Goal: Obtain resource: Download file/media

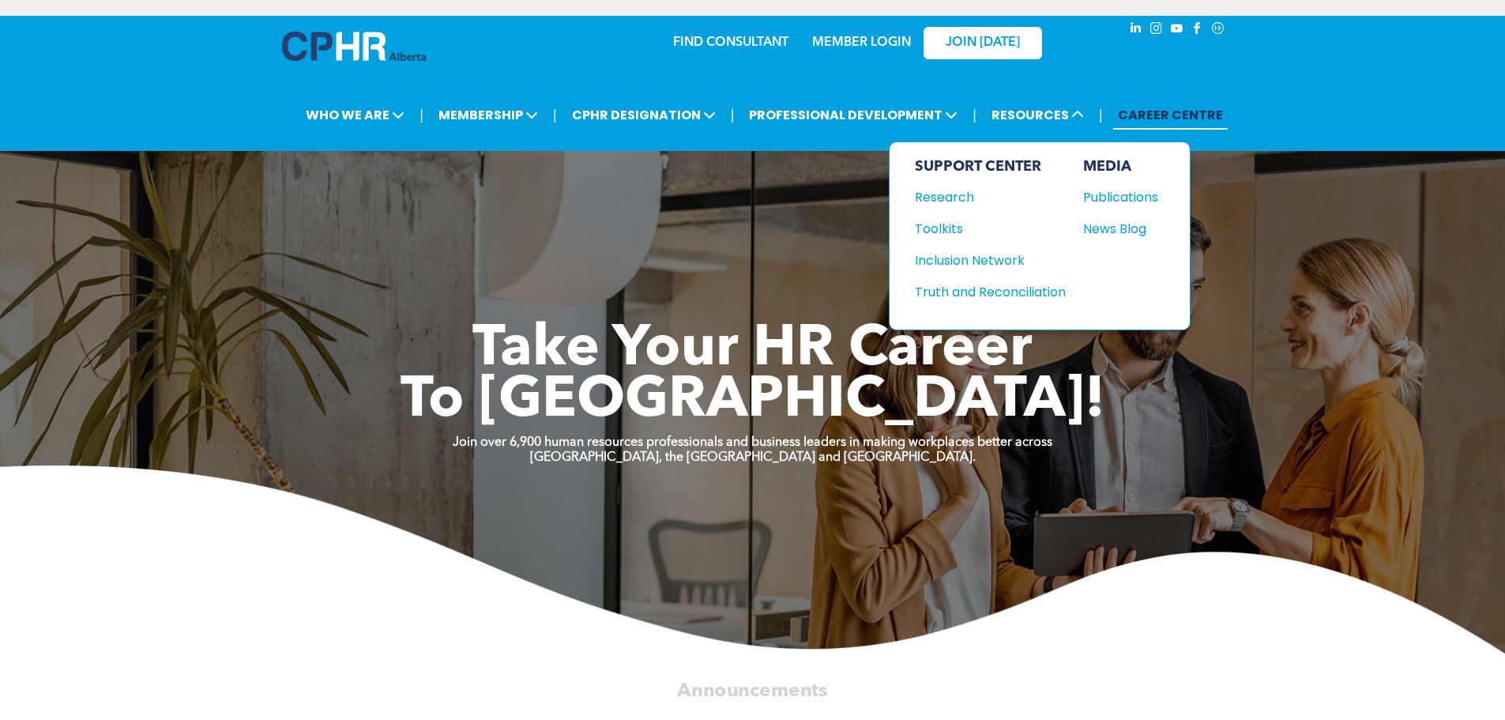
click at [1115, 187] on div "Publications" at bounding box center [1117, 197] width 68 height 20
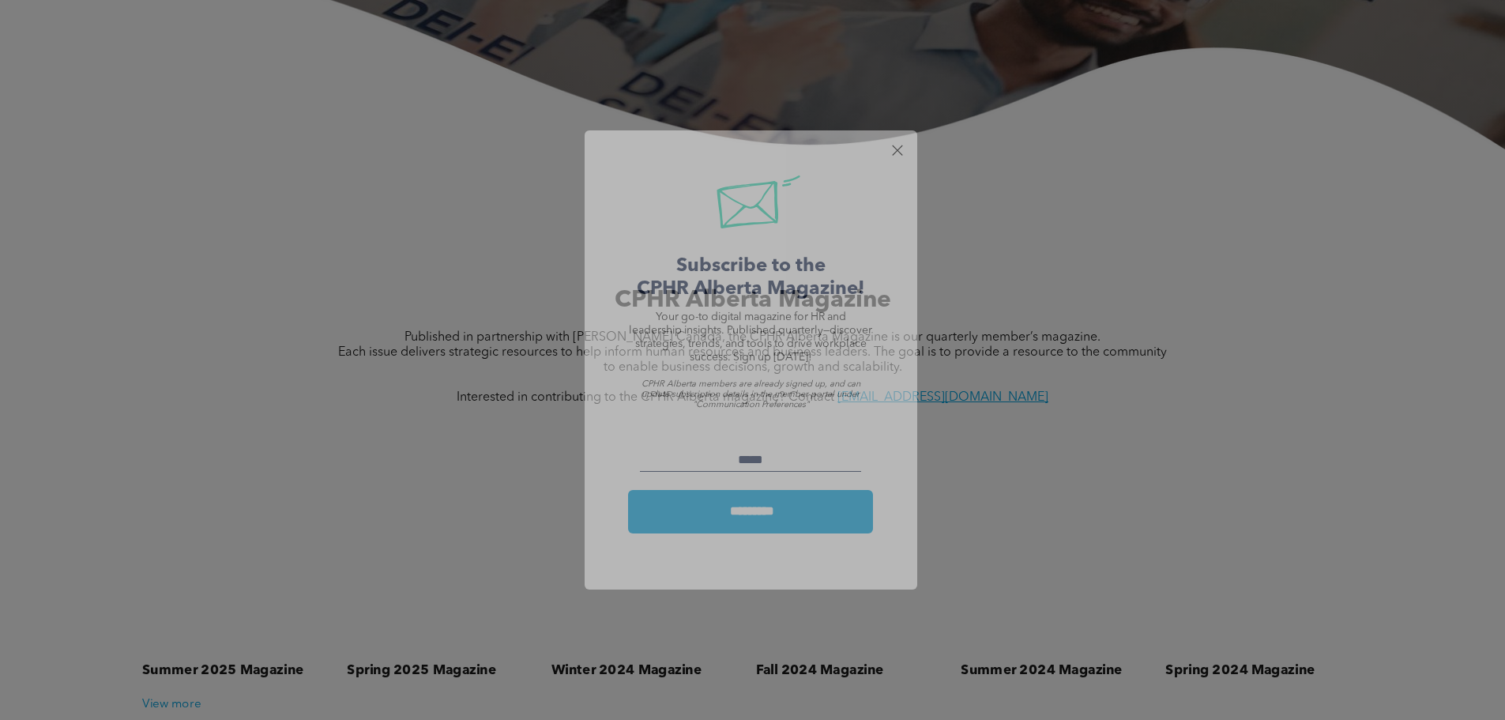
scroll to position [790, 0]
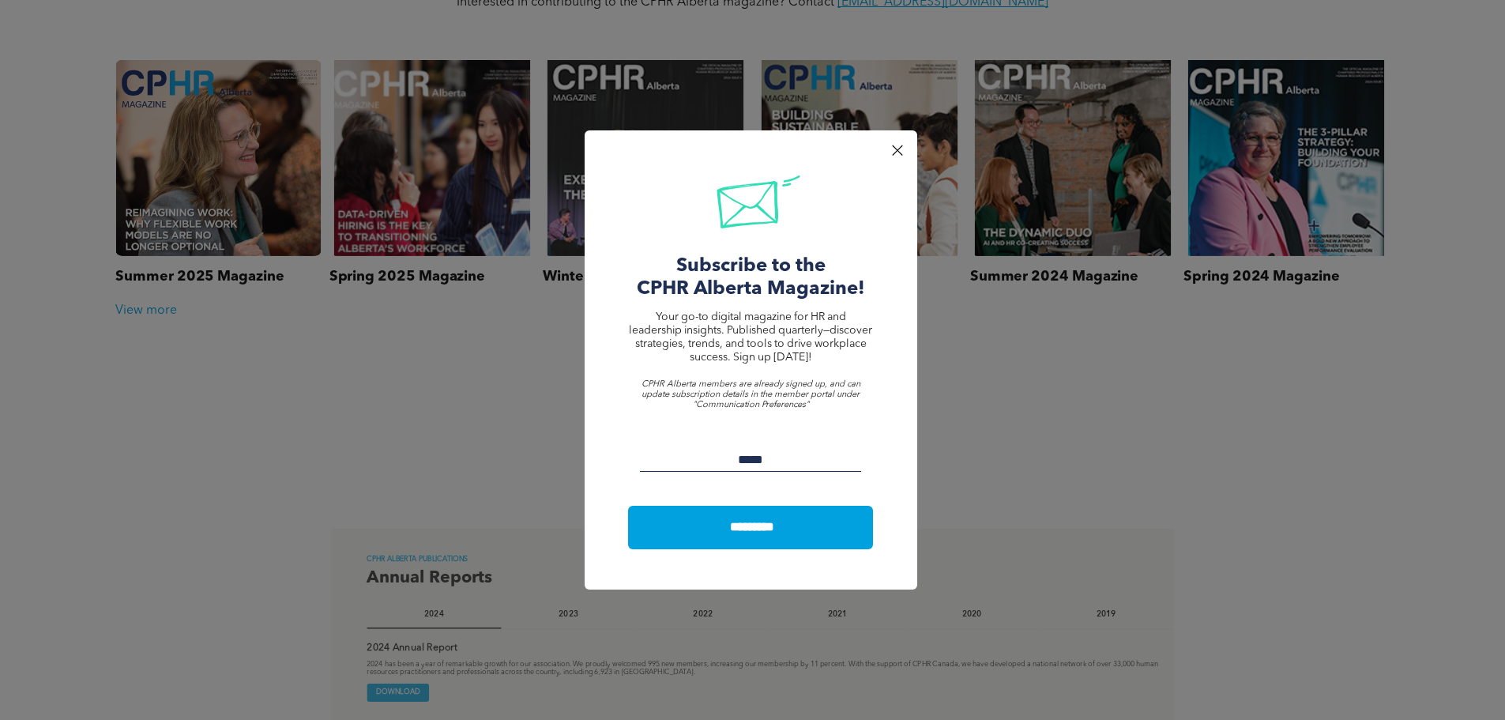
click at [900, 148] on div at bounding box center [896, 150] width 21 height 21
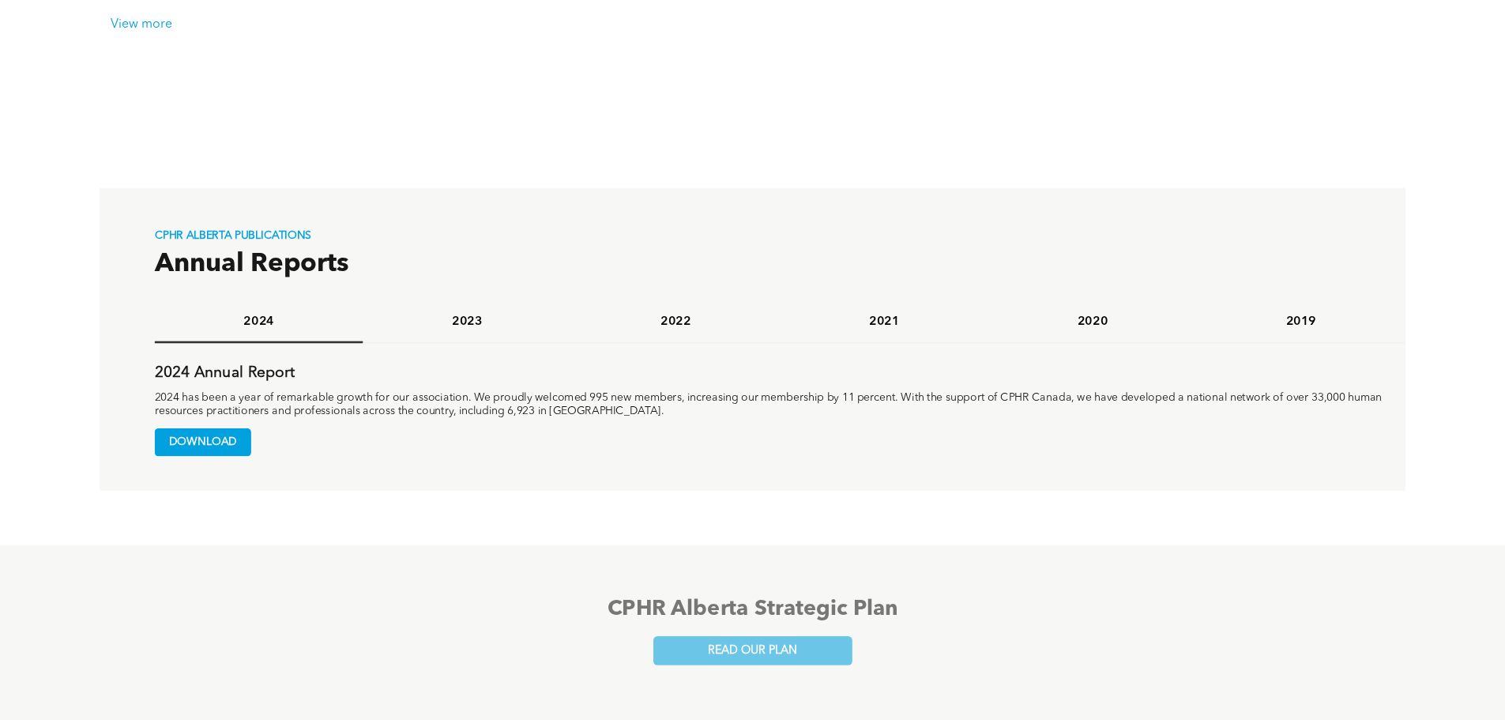
scroll to position [1106, 0]
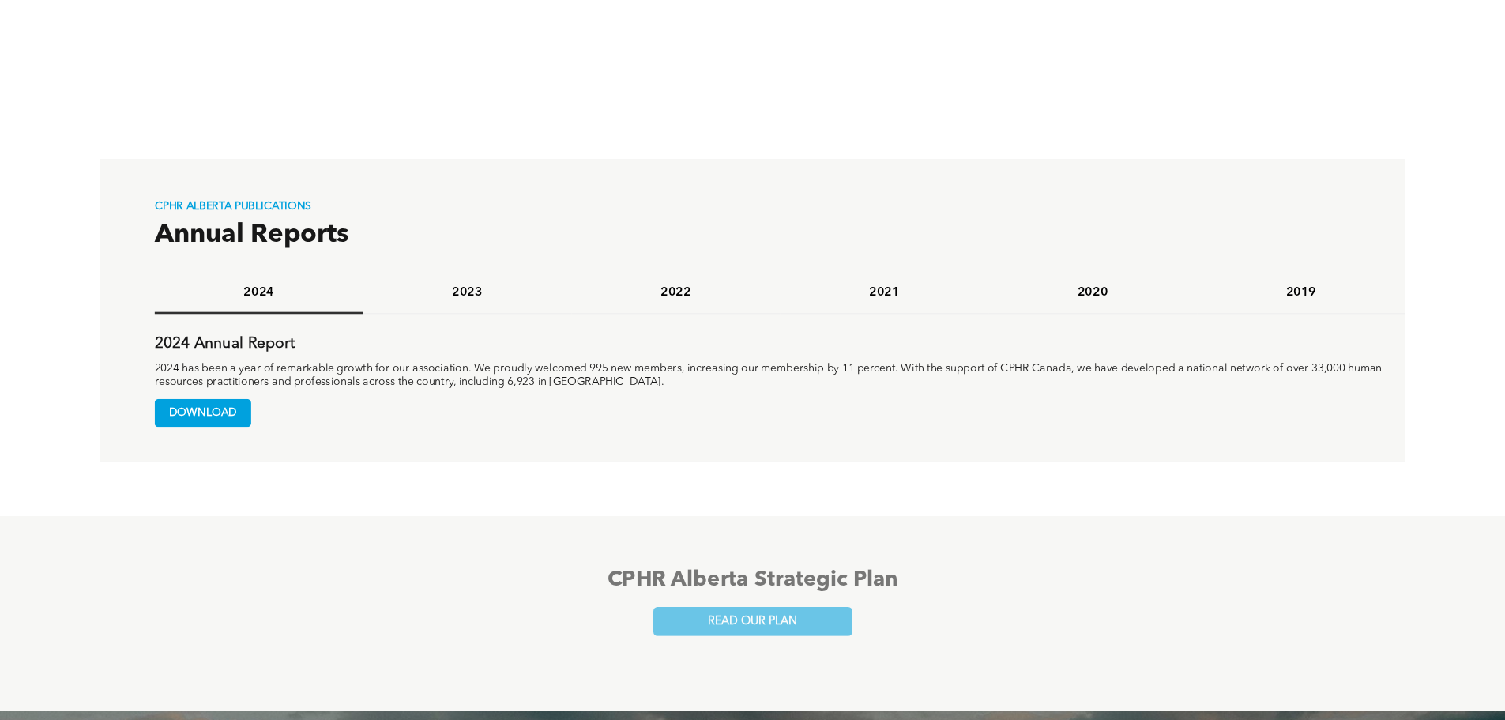
click at [218, 413] on span "DOWNLOAD" at bounding box center [203, 413] width 96 height 27
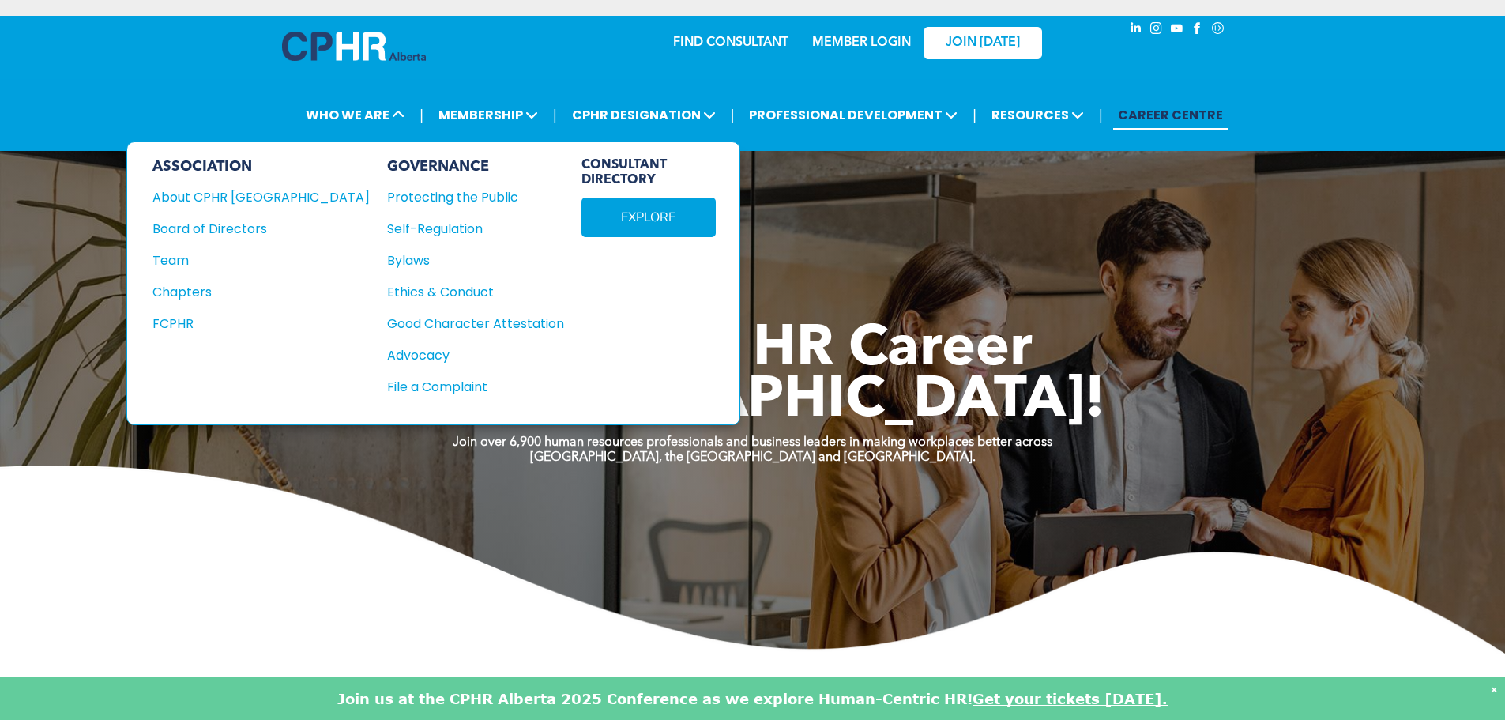
click at [212, 197] on div "About CPHR [GEOGRAPHIC_DATA]" at bounding box center [250, 197] width 196 height 20
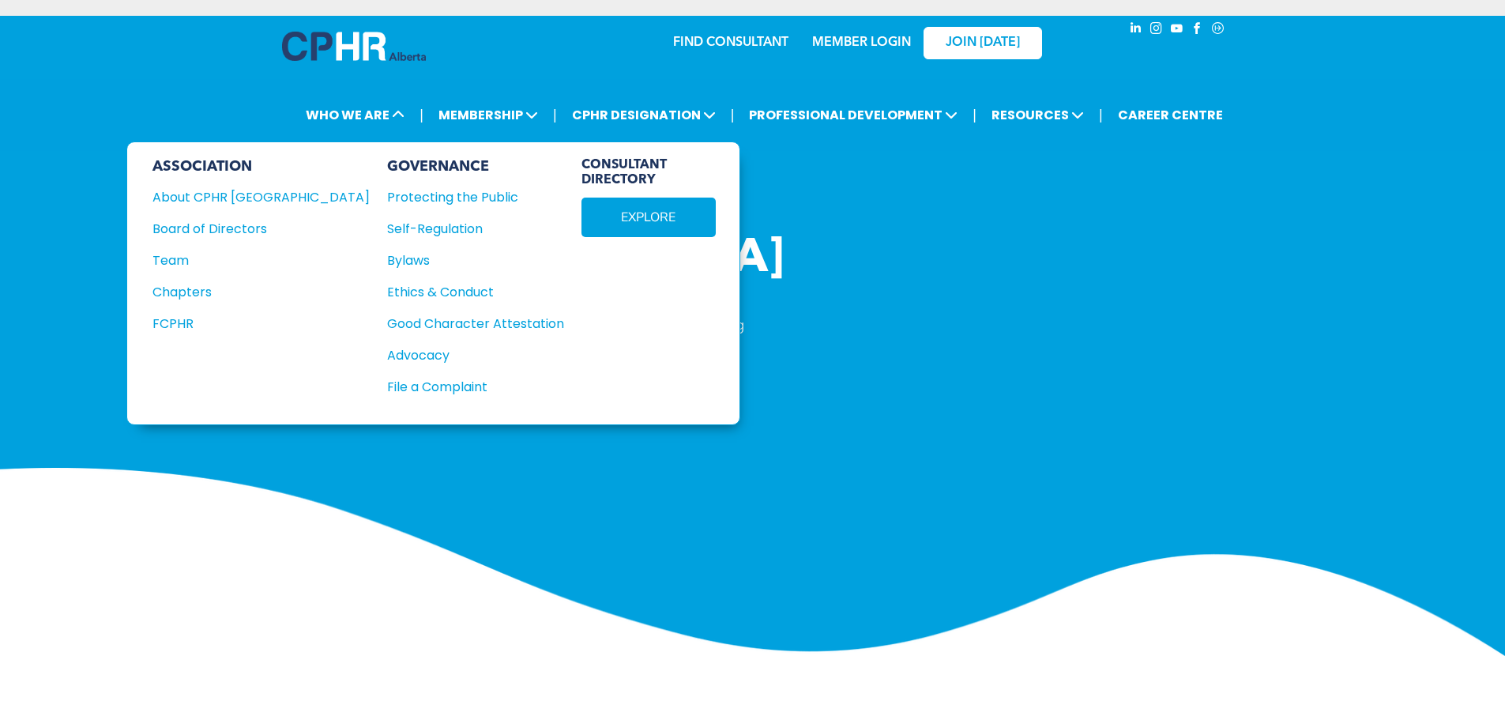
click at [182, 257] on div "Team" at bounding box center [250, 260] width 196 height 20
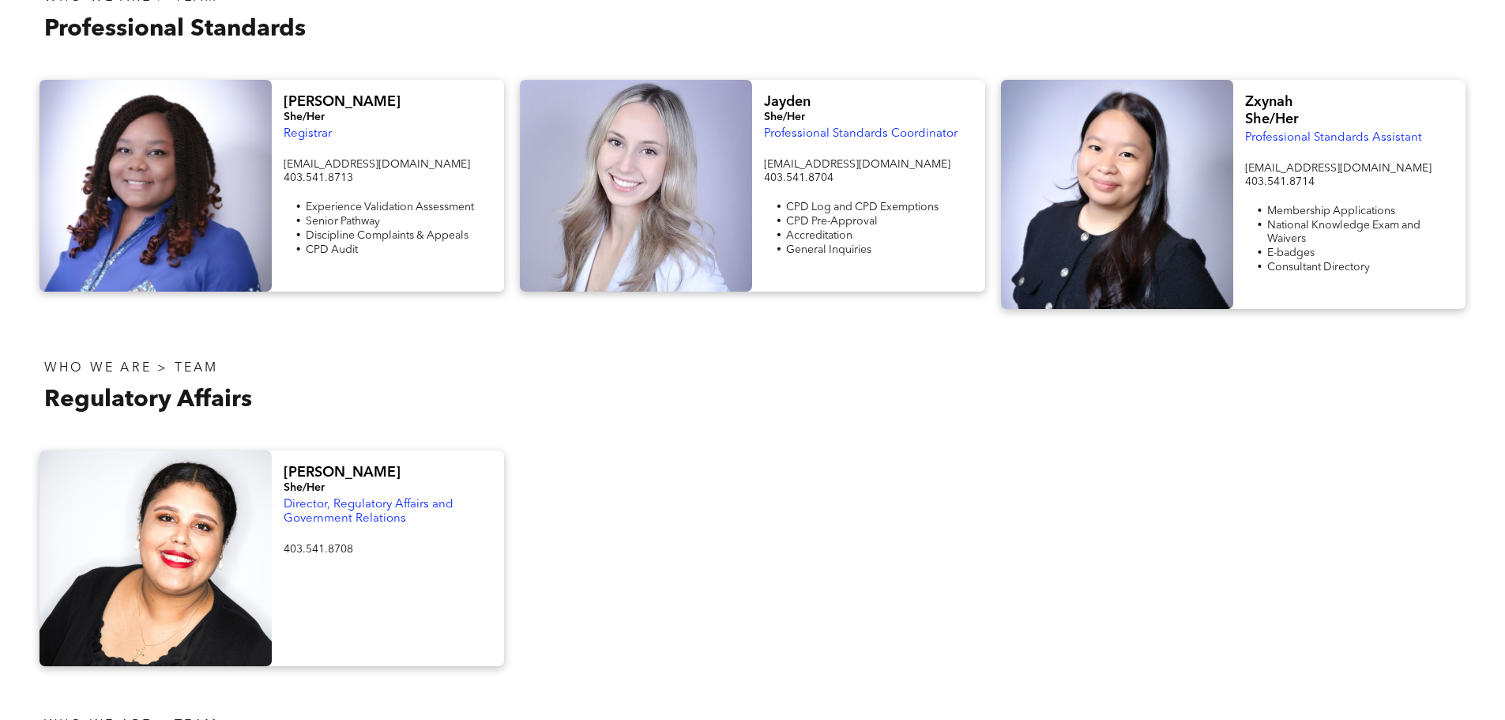
scroll to position [632, 0]
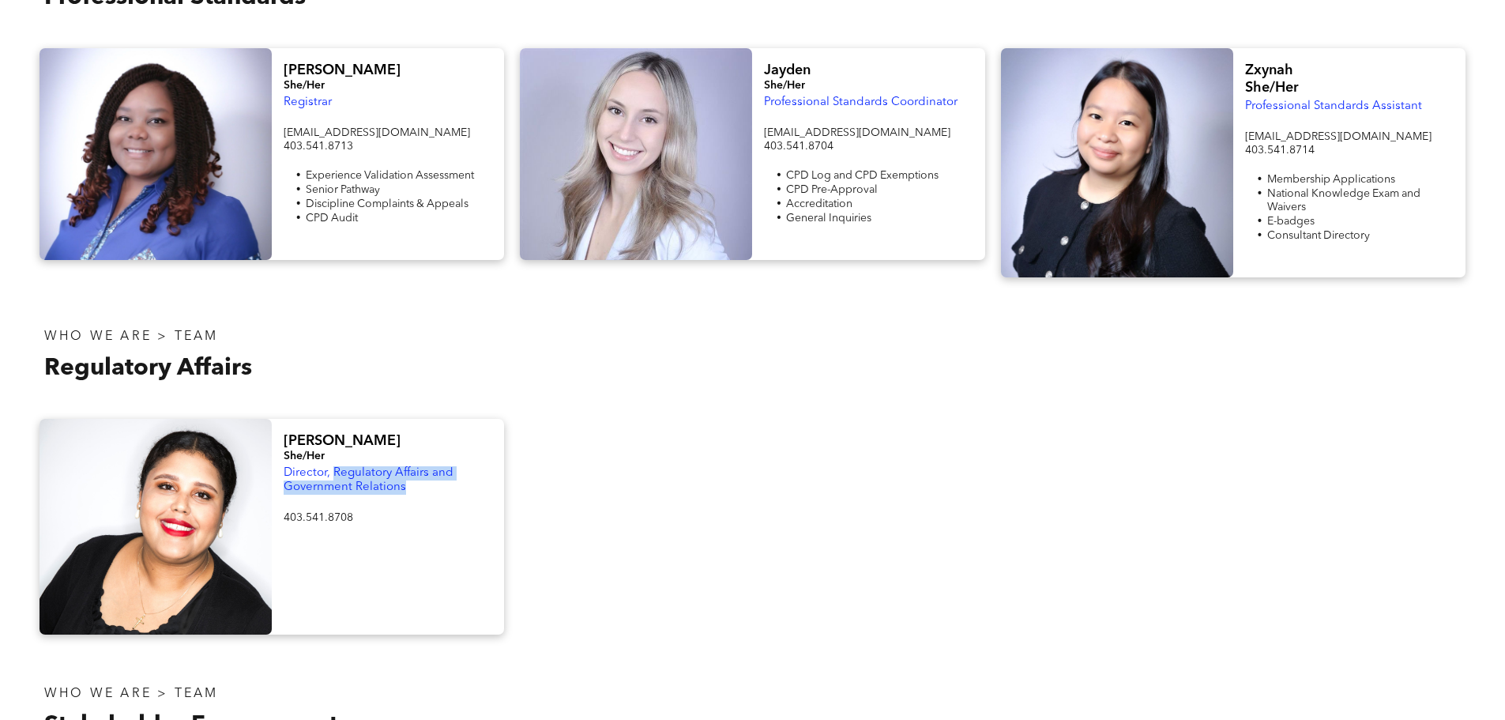
drag, startPoint x: 412, startPoint y: 479, endPoint x: 333, endPoint y: 464, distance: 81.0
click at [333, 466] on p "Director, Regulatory Affairs and Government Relations" at bounding box center [388, 480] width 209 height 28
copy span "Regulatory Affairs and Government Relations"
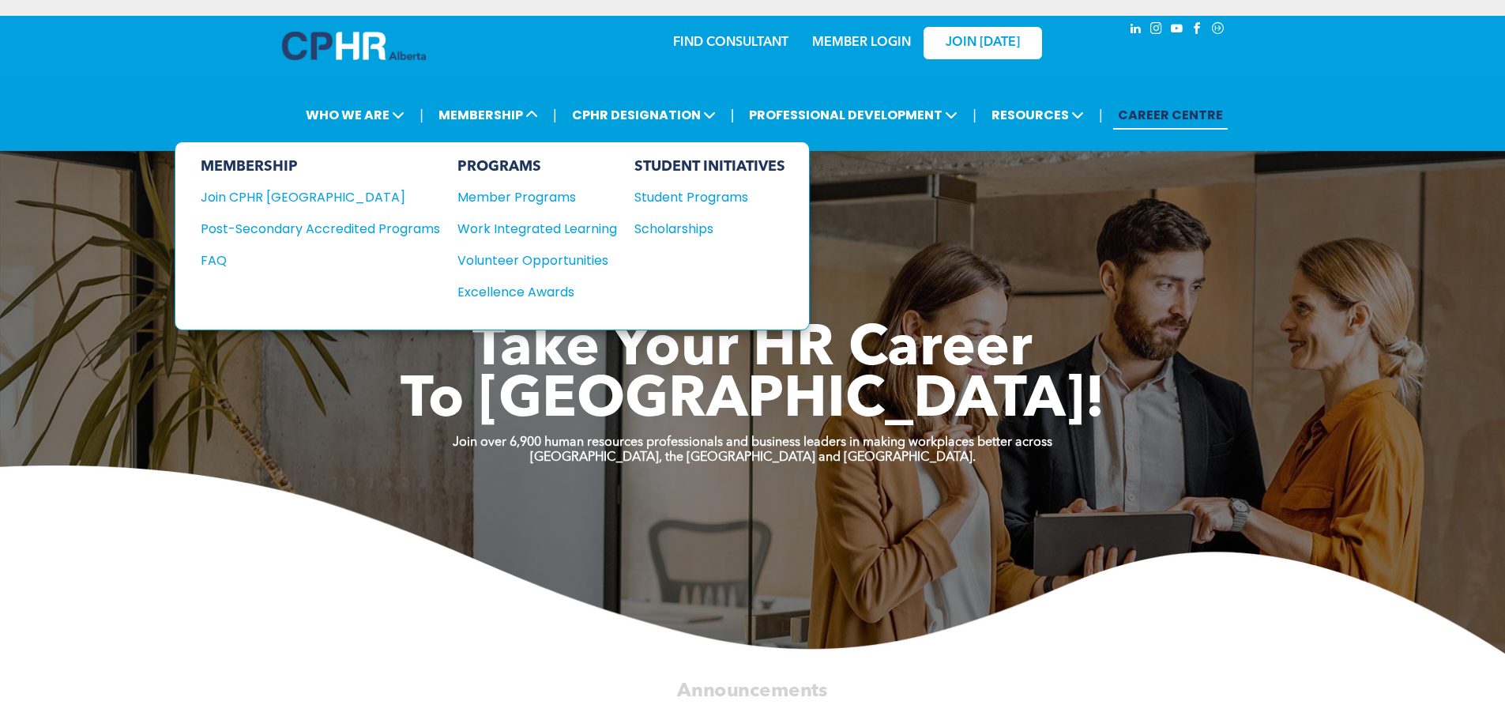
click at [256, 224] on div "Post-Secondary Accredited Programs" at bounding box center [309, 229] width 216 height 20
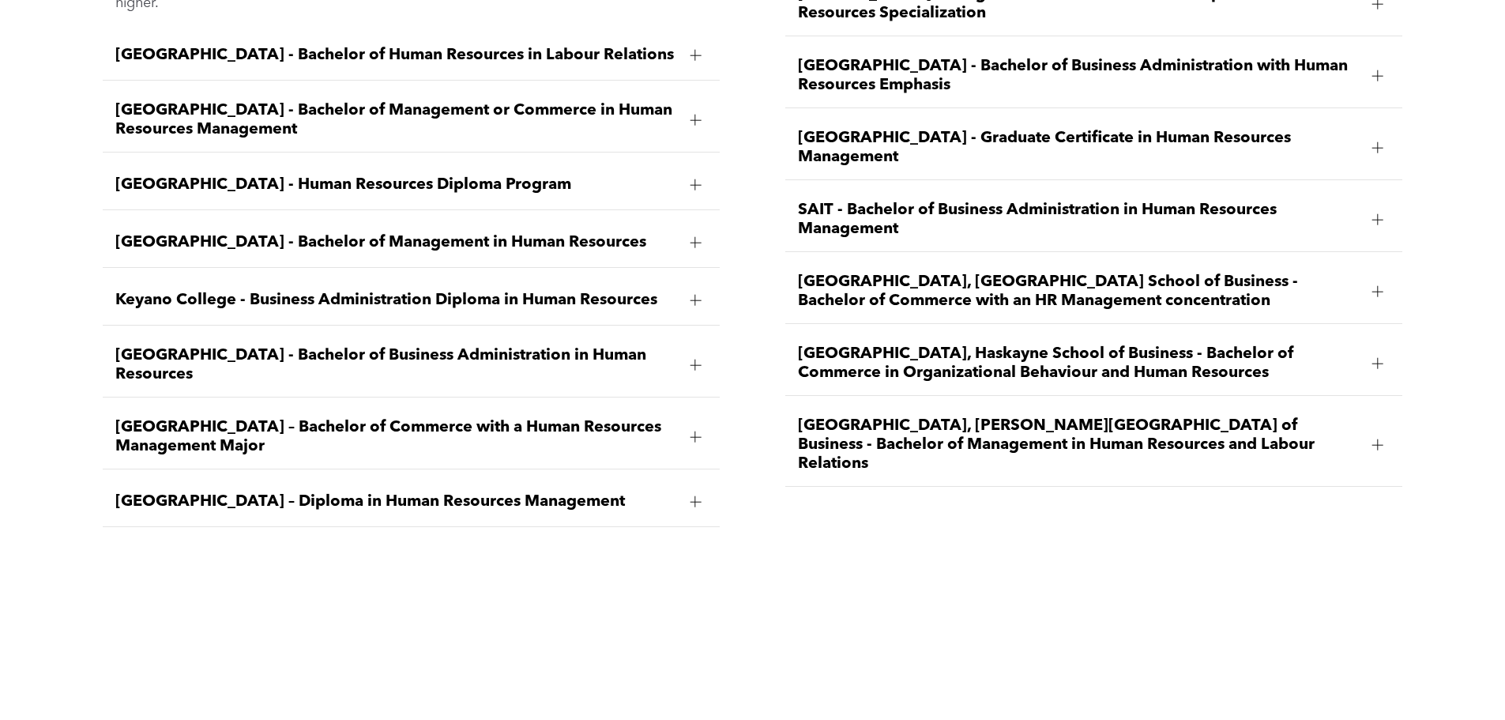
scroll to position [2764, 0]
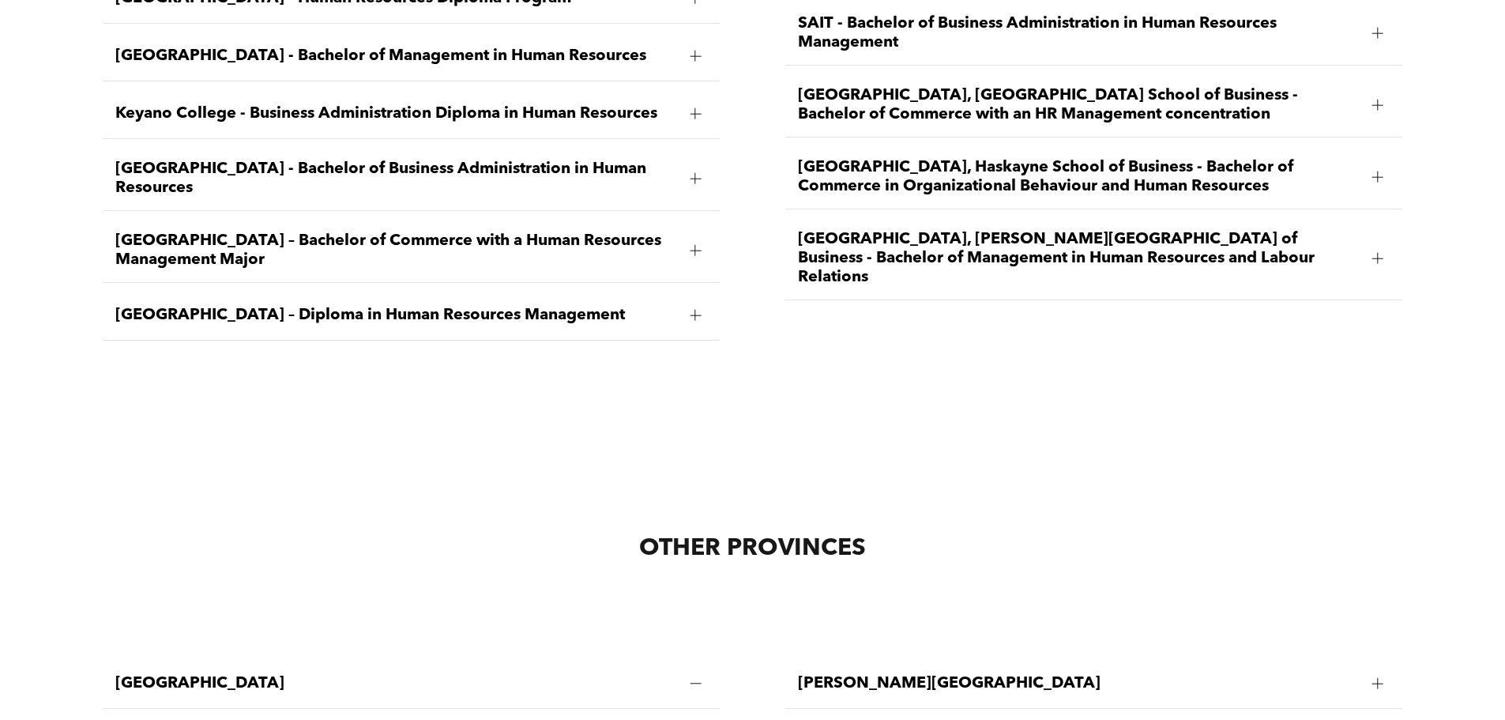
click at [1376, 253] on div at bounding box center [1377, 258] width 11 height 11
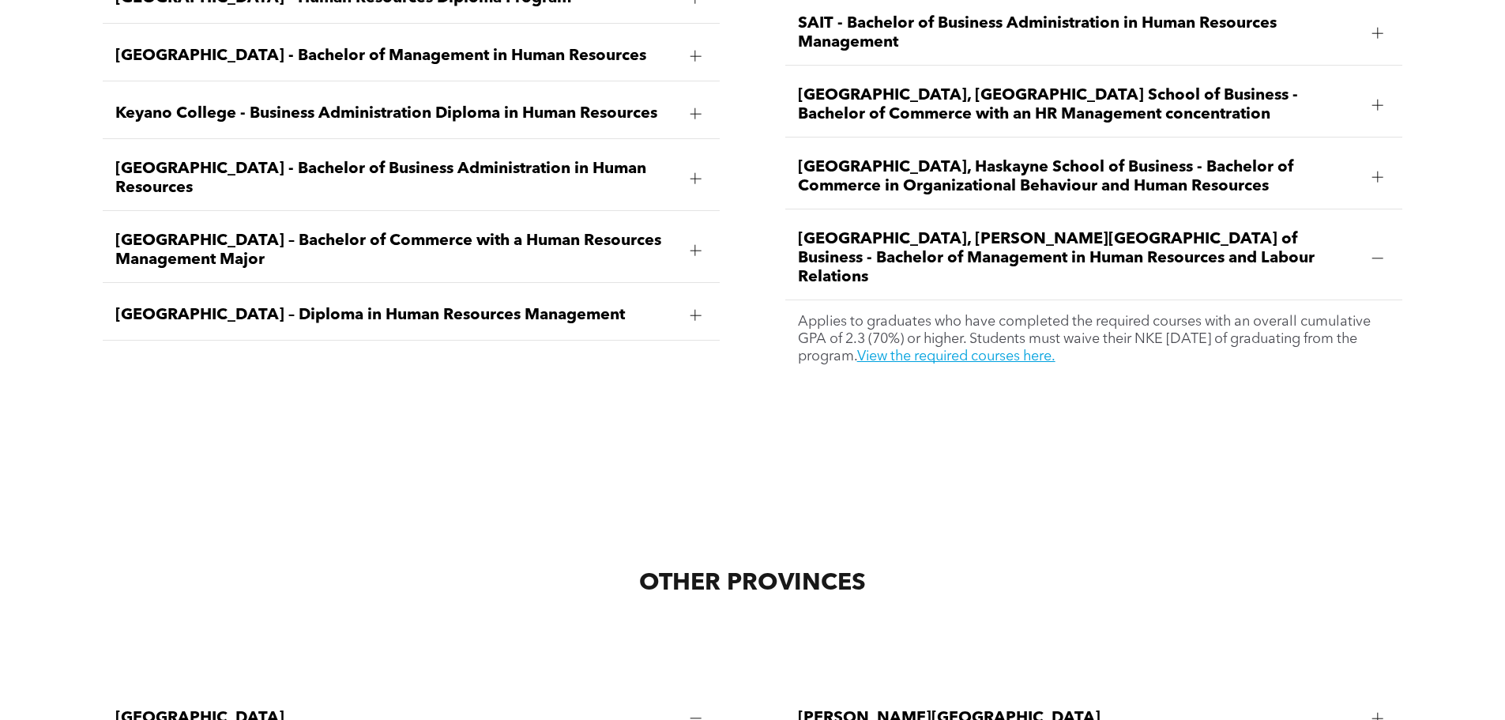
click at [1055, 349] on link "View the required courses here." at bounding box center [956, 356] width 198 height 14
